Goal: Task Accomplishment & Management: Use online tool/utility

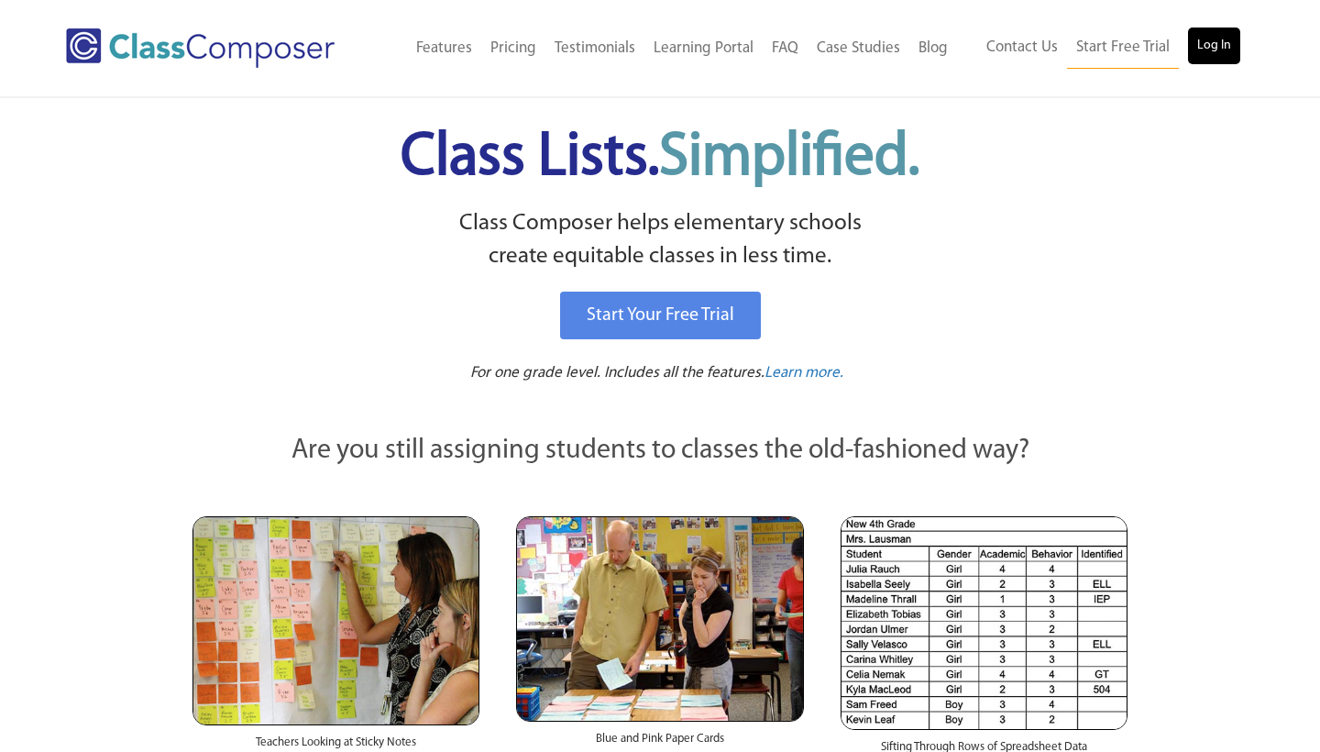
click at [1225, 56] on link "Log In" at bounding box center [1214, 46] width 52 height 37
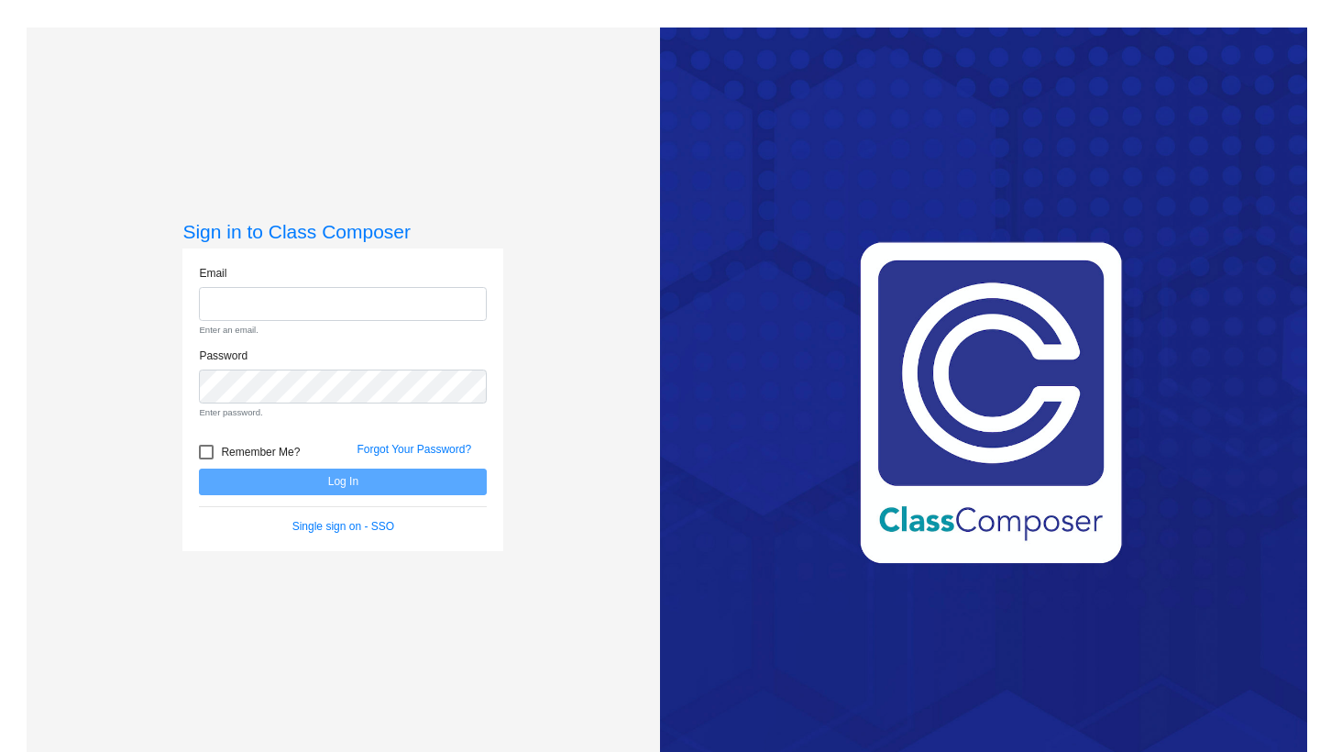
click at [1225, 56] on div "Love Class Composer? Share it with a friend! If you're happy with Class Compose…" at bounding box center [983, 404] width 647 height 752
click at [216, 293] on input "email" at bounding box center [343, 304] width 288 height 34
type input "aschmidt@lasd.net"
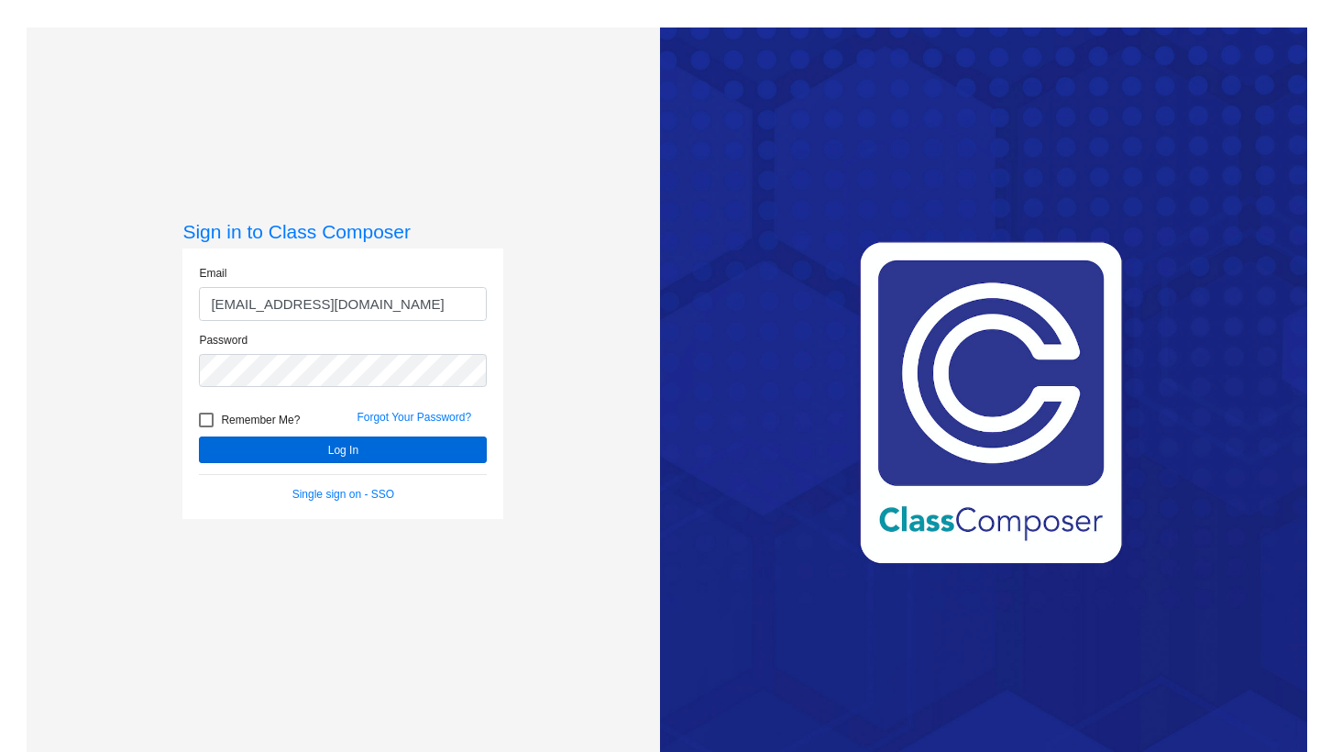
click at [280, 450] on button "Log In" at bounding box center [343, 449] width 288 height 27
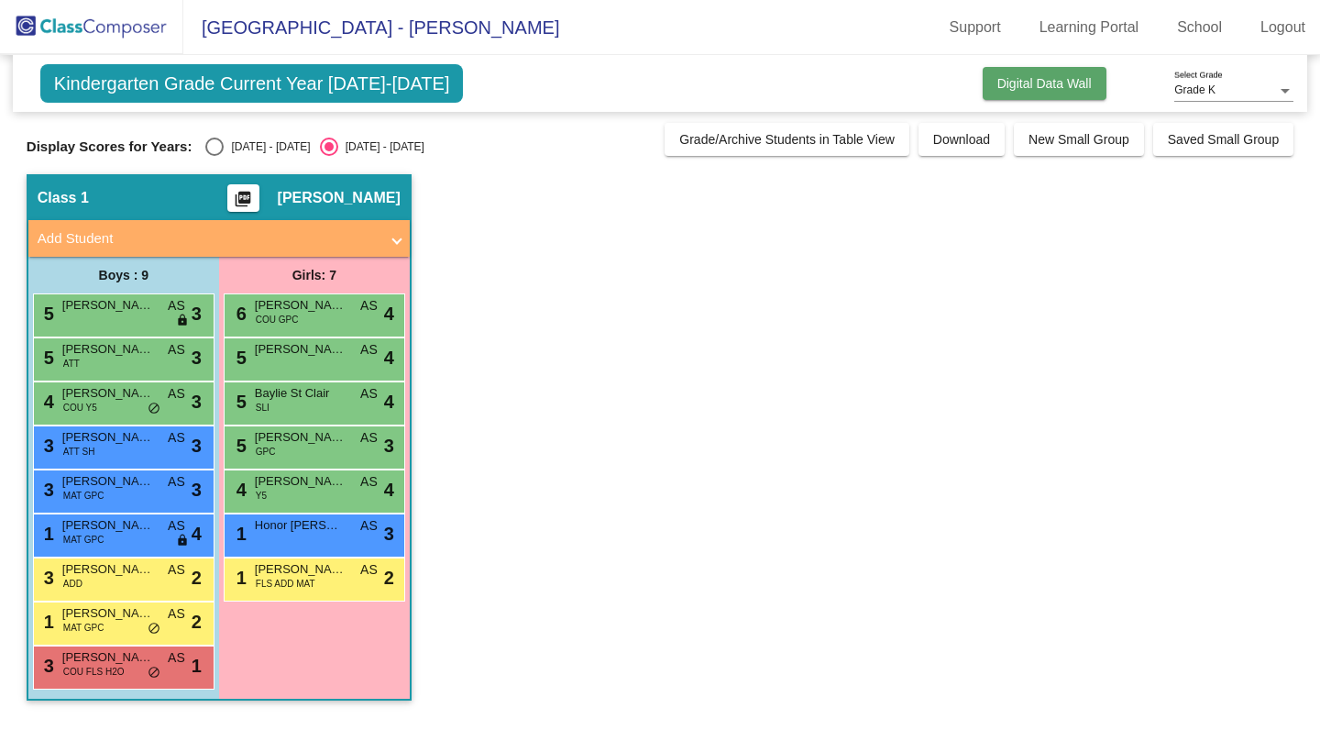
click at [1068, 80] on span "Digital Data Wall" at bounding box center [1045, 83] width 94 height 15
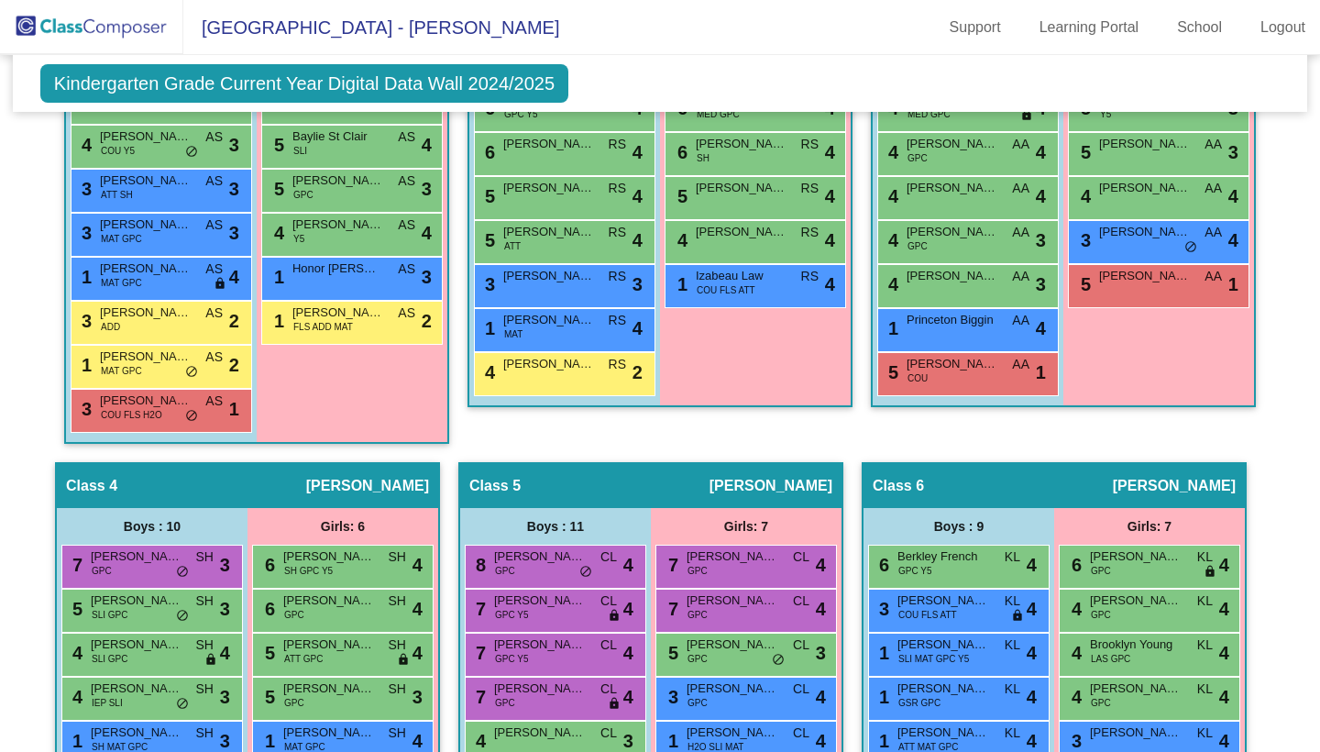
scroll to position [740, 0]
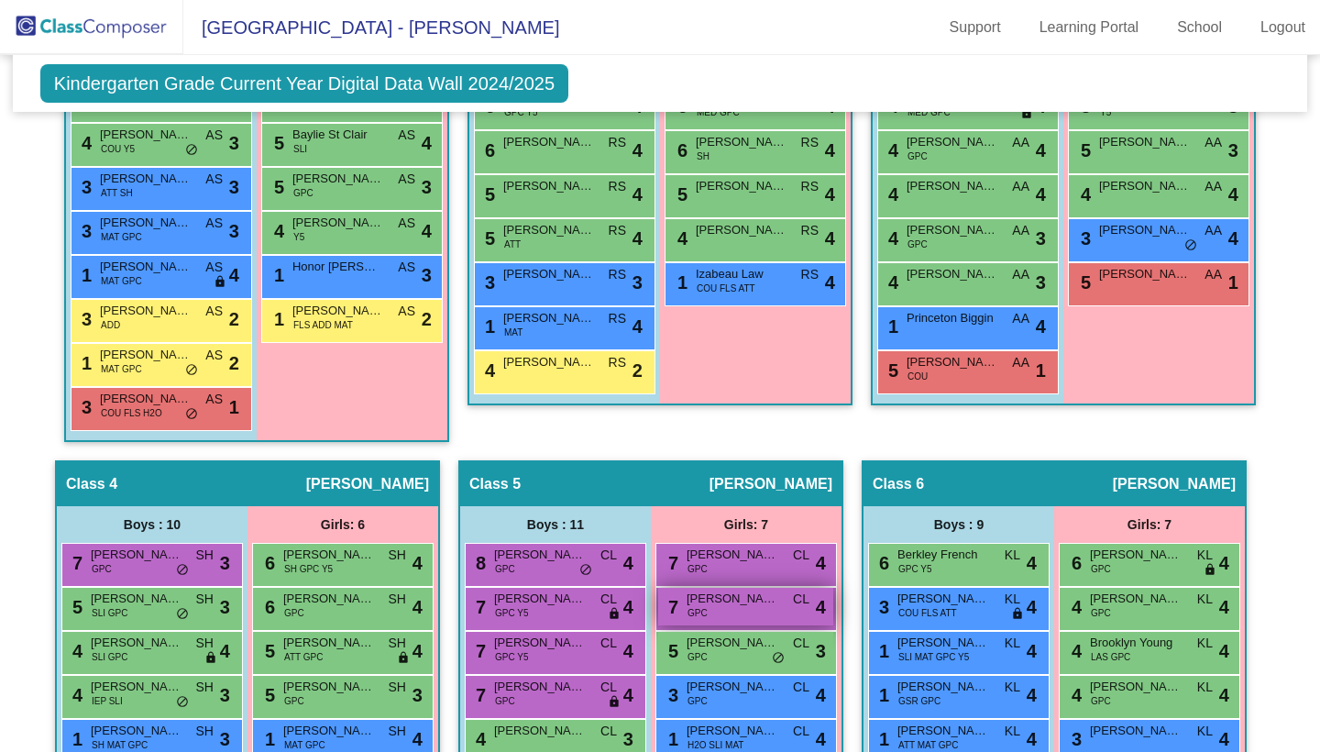
click at [725, 612] on div "7 Ellie Healy GPC CL lock do_not_disturb_alt 4" at bounding box center [745, 607] width 175 height 38
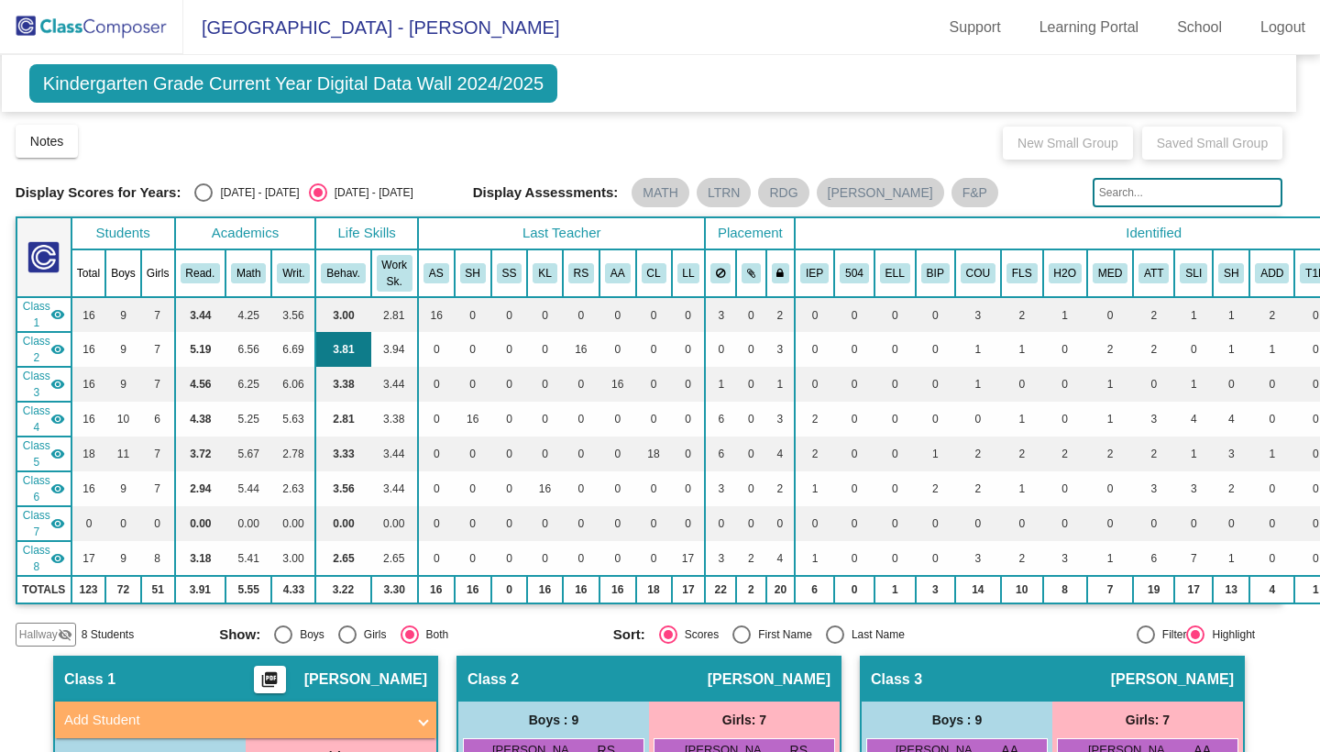
scroll to position [0, 11]
